Goal: Find specific page/section: Find specific page/section

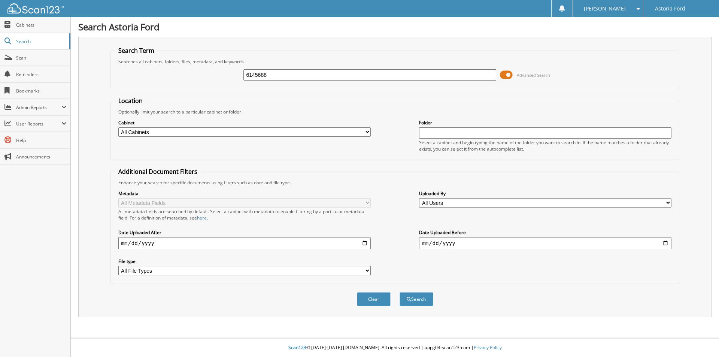
type input "6145688"
click at [400, 292] on button "Search" at bounding box center [417, 299] width 34 height 14
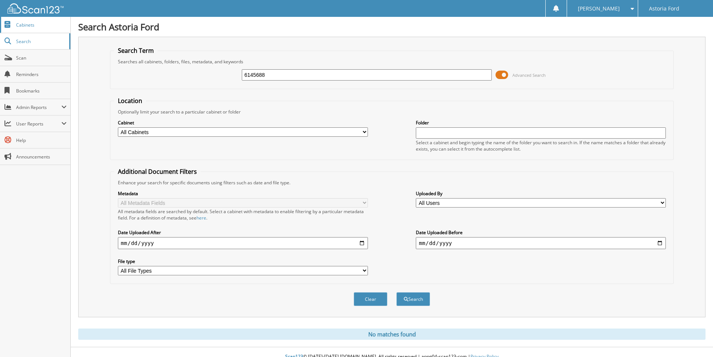
click at [47, 27] on span "Cabinets" at bounding box center [41, 25] width 51 height 6
